Goal: Communication & Community: Answer question/provide support

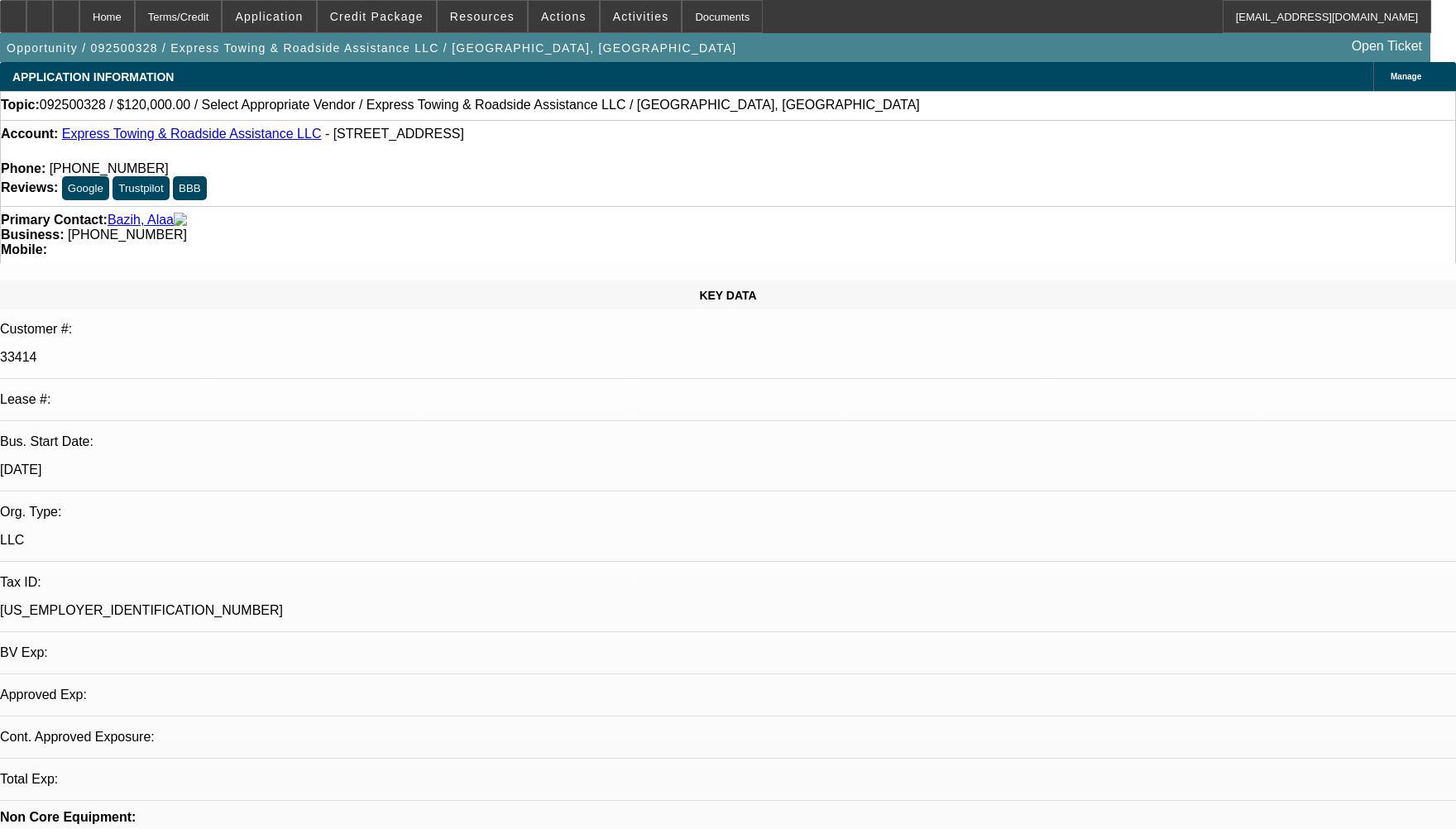
select select "0"
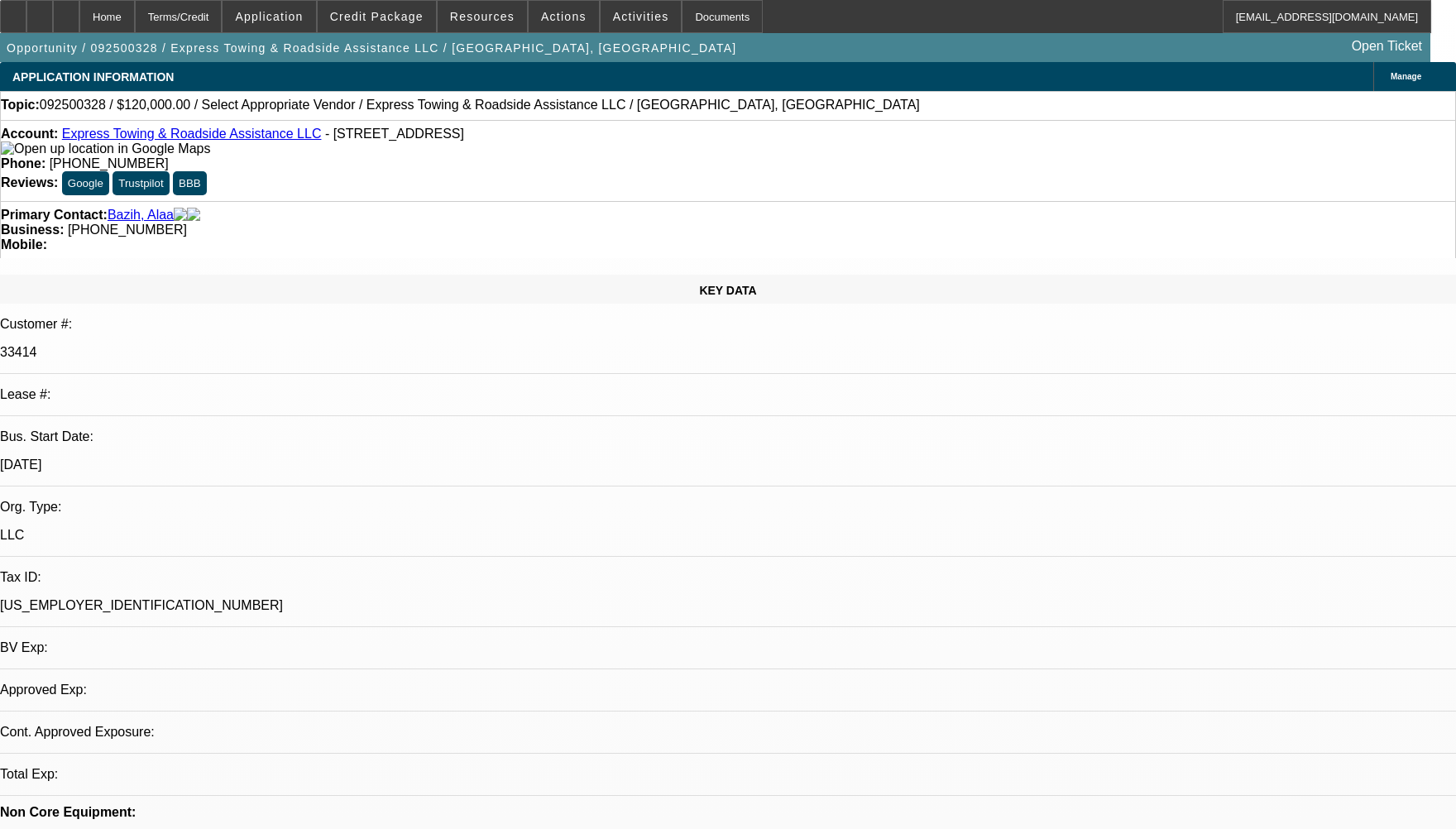
select select "2"
select select "0.1"
select select "4"
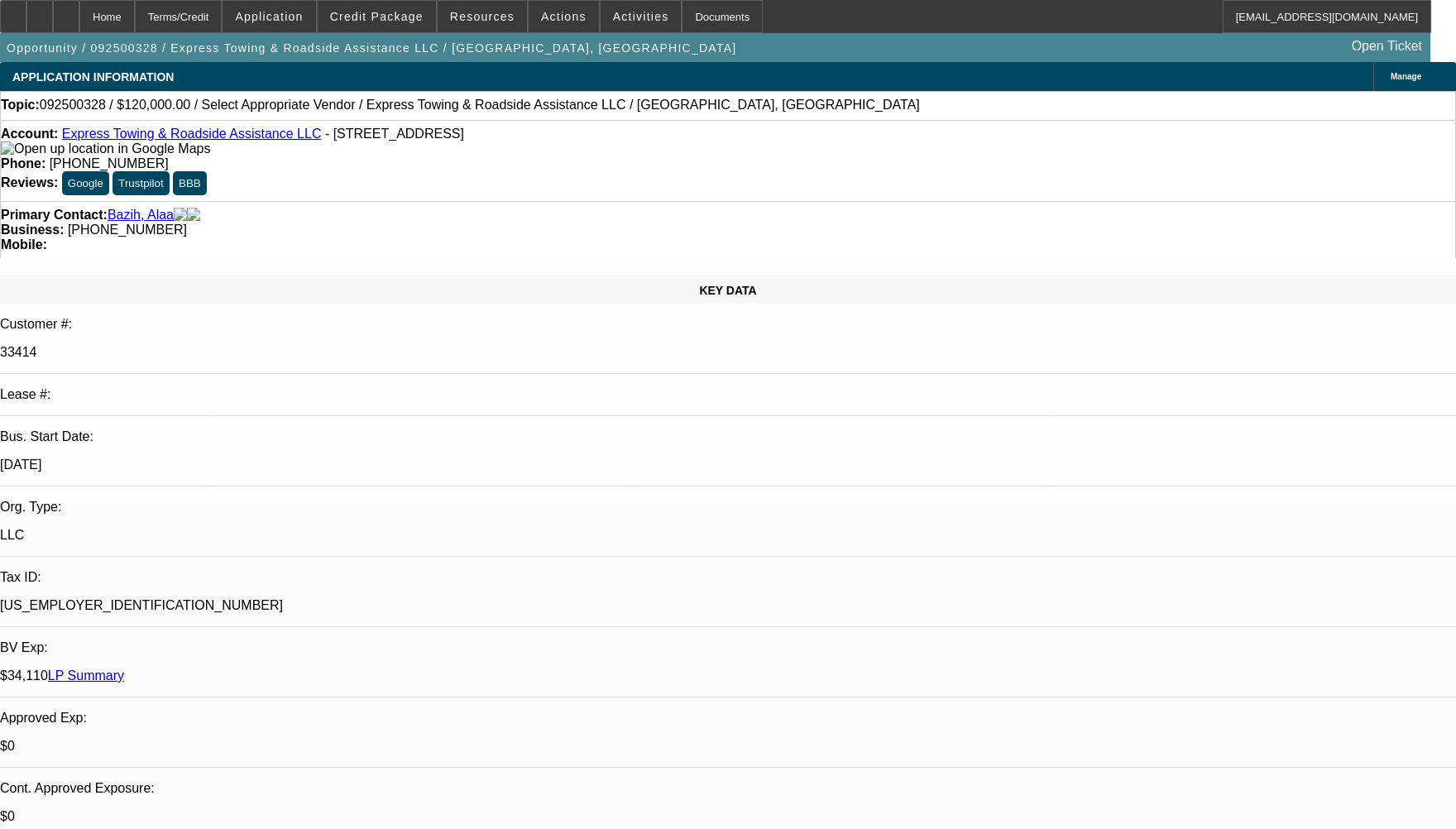
radio input "true"
drag, startPoint x: 1279, startPoint y: 285, endPoint x: 1233, endPoint y: 315, distance: 54.9
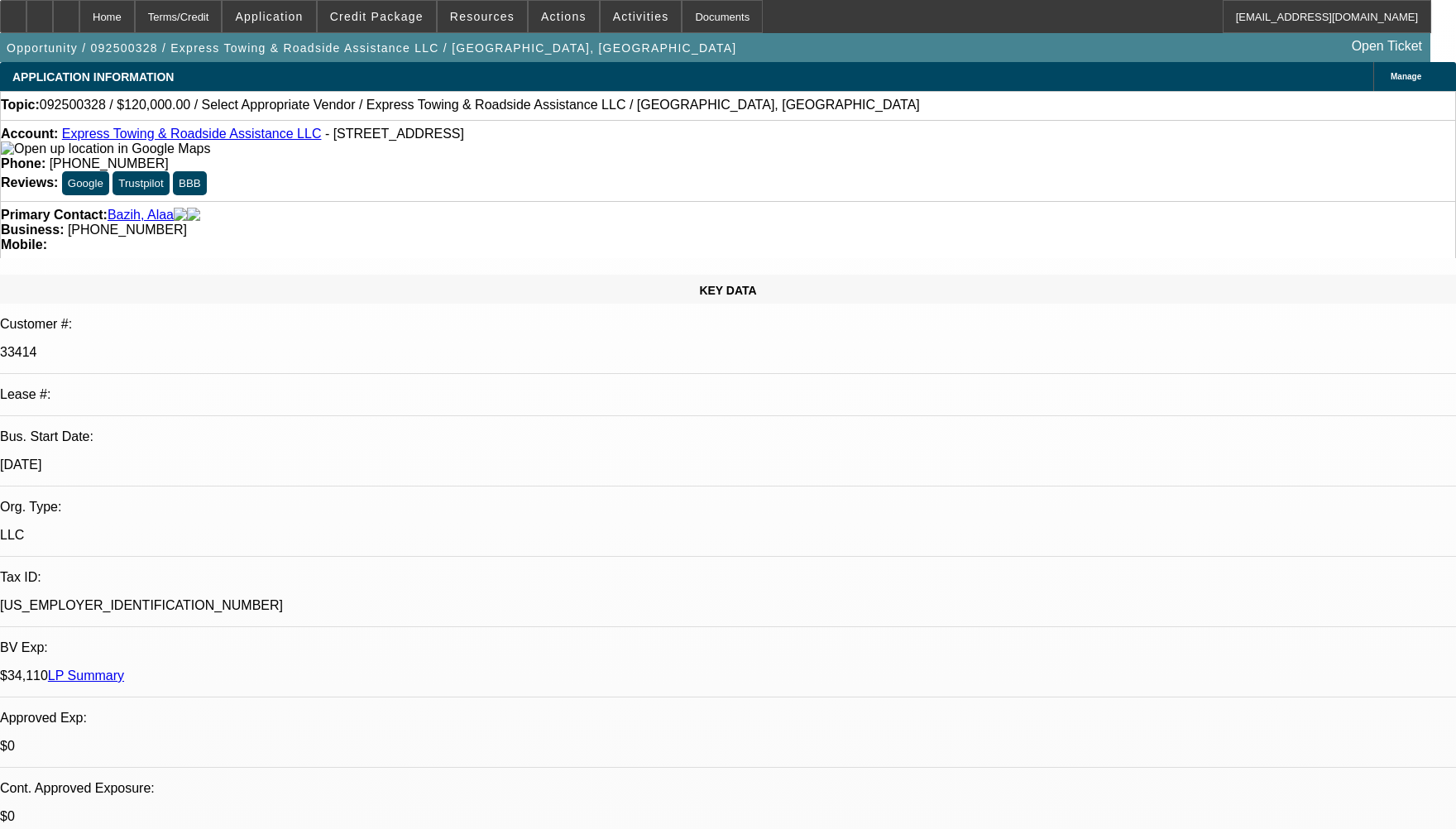
type textarea "CUSTOMER HAS 2 CONTRACTS HE HAS BEEN PAYING WELL TO BEACON, HE HAS HAD 2 NSF'S …"
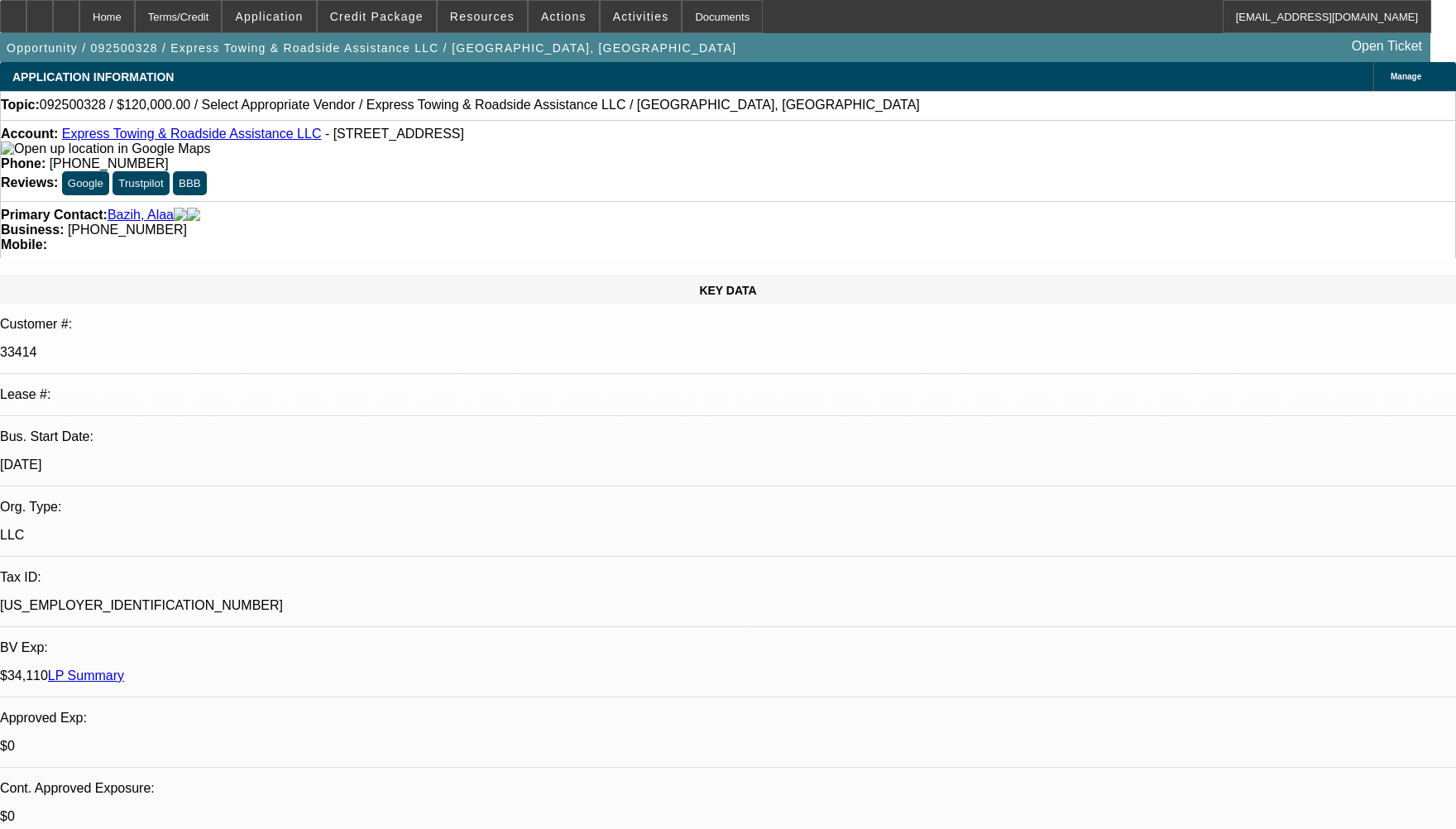
radio input "false"
radio input "true"
select select "0"
select select "2"
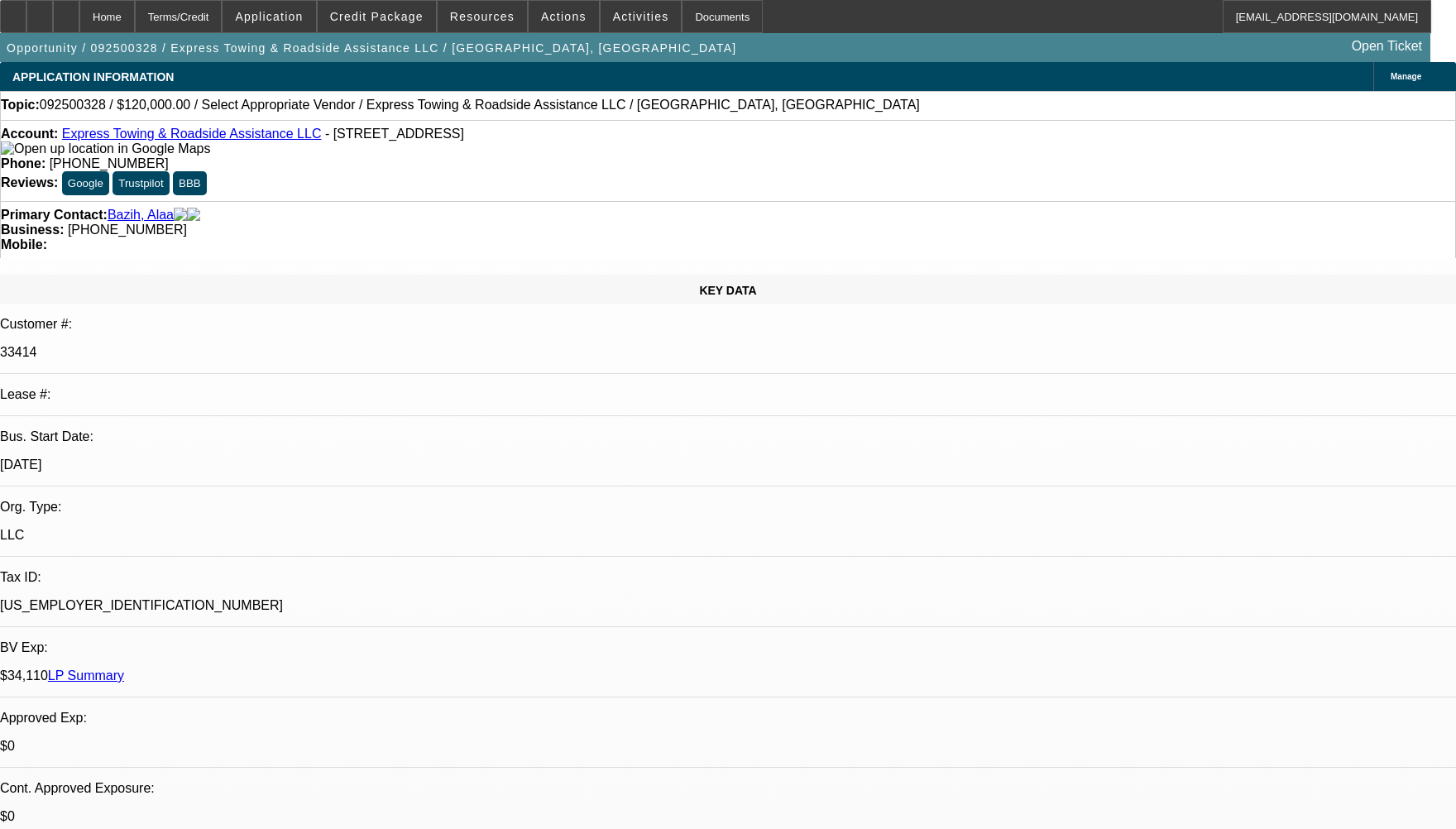
select select "0.1"
select select "4"
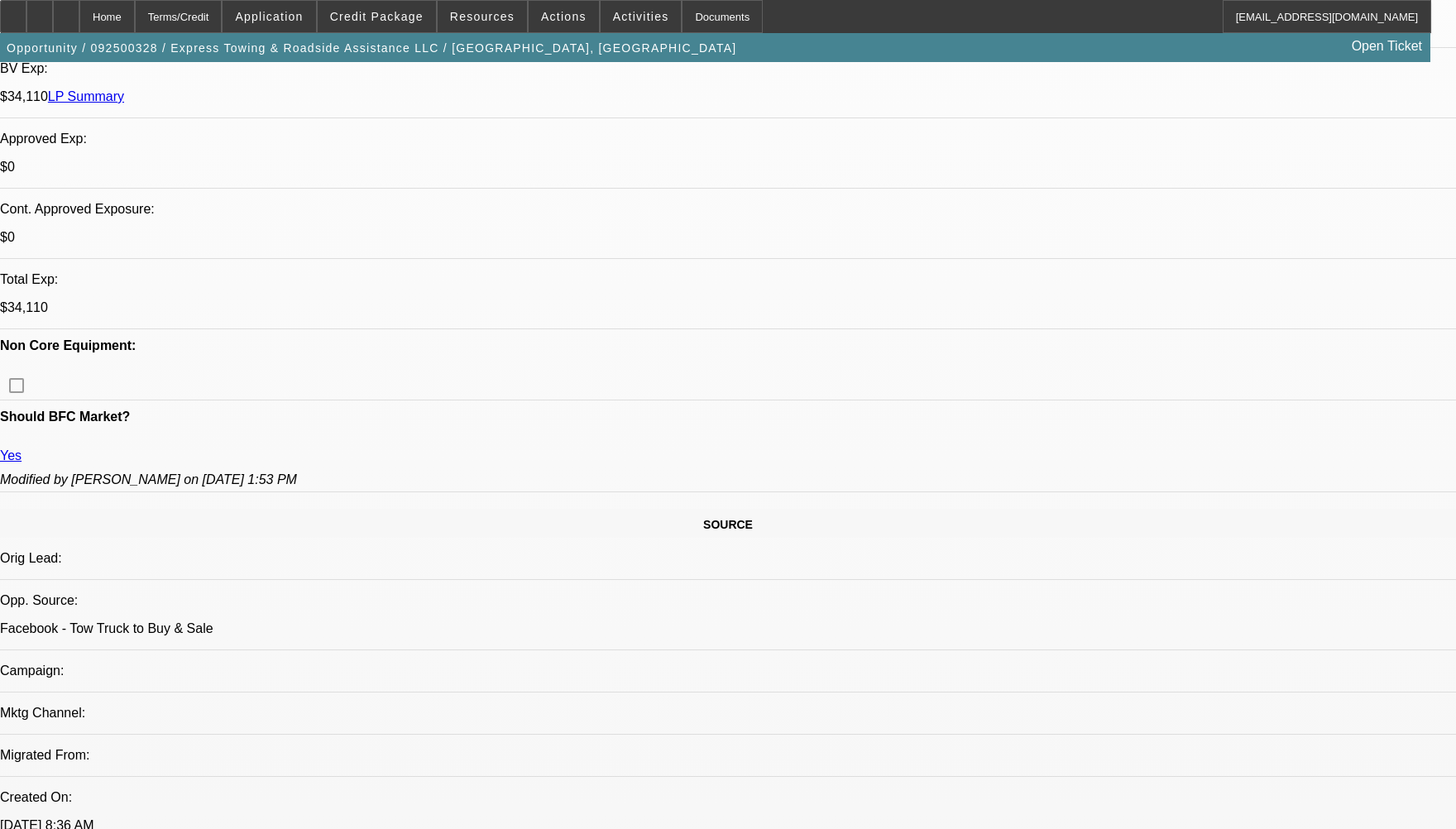
scroll to position [662, 0]
